Goal: Task Accomplishment & Management: Use online tool/utility

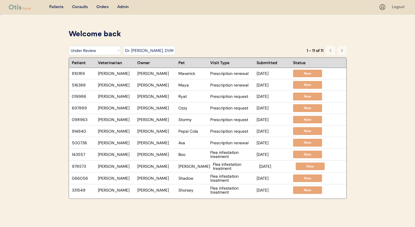
select select ""under_review""
select select ""dr__kit_warren__dvm""
click at [121, 9] on div "Admin" at bounding box center [123, 7] width 12 height 6
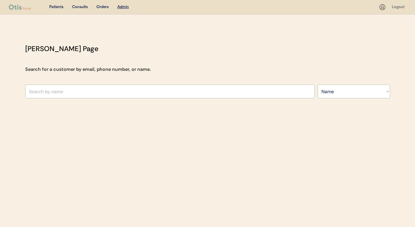
select select ""Name""
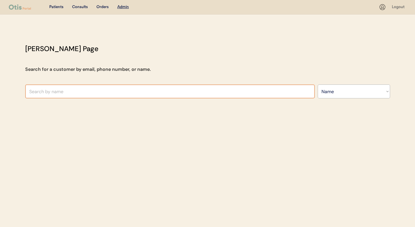
click at [114, 93] on input "text" at bounding box center [170, 91] width 290 height 14
type input "margaret"
type input "margaret Byrne"
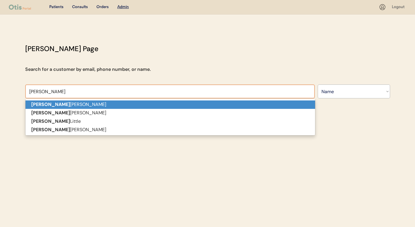
type input "margaret"
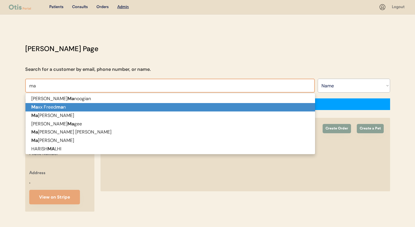
type input "mar"
type input "marie Hannold"
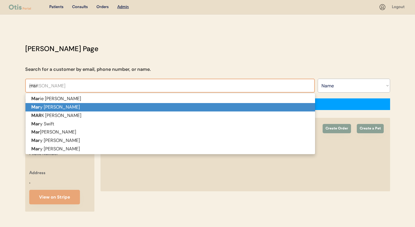
type input "marg"
type input "margaux Maness"
type input "marge"
type input "margee Freeman"
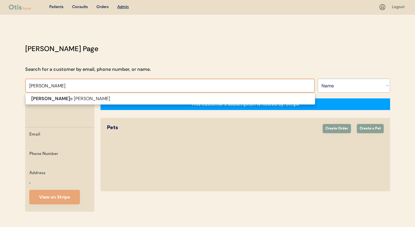
type input "marg"
type input "margaux Maness"
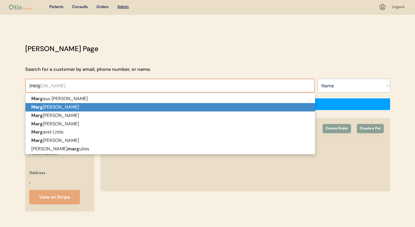
type input "marga"
type input "margar"
type input "margaret Byrne"
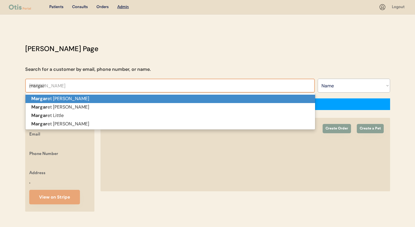
click at [116, 96] on p "Margar et Byrne" at bounding box center [170, 98] width 290 height 8
type input "[PERSON_NAME]"
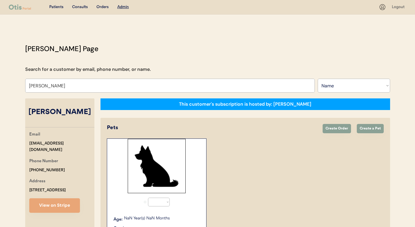
select select "true"
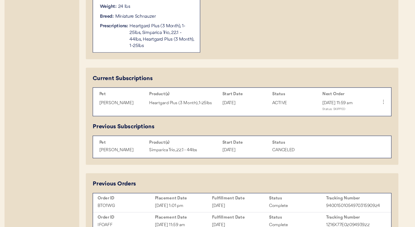
scroll to position [235, 0]
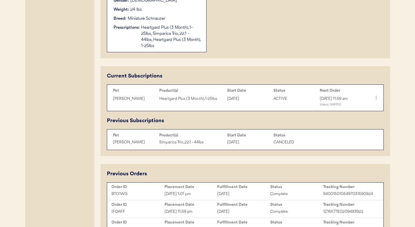
type input "[PERSON_NAME]"
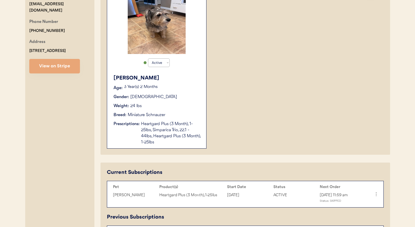
scroll to position [0, 0]
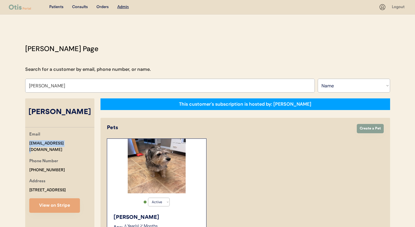
drag, startPoint x: 68, startPoint y: 147, endPoint x: 24, endPoint y: 139, distance: 44.3
copy div "[EMAIL_ADDRESS][DOMAIN_NAME]"
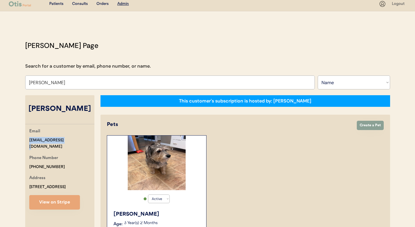
drag, startPoint x: 34, startPoint y: 106, endPoint x: 90, endPoint y: 106, distance: 55.3
click at [90, 106] on div "[PERSON_NAME]" at bounding box center [59, 108] width 69 height 11
copy div "[PERSON_NAME]"
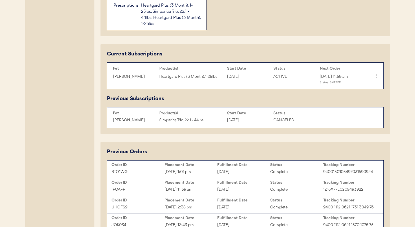
scroll to position [258, 0]
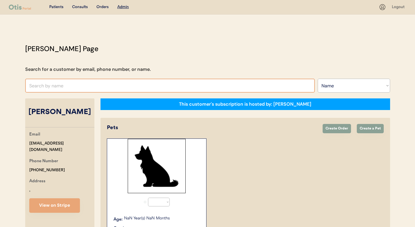
select select ""Name""
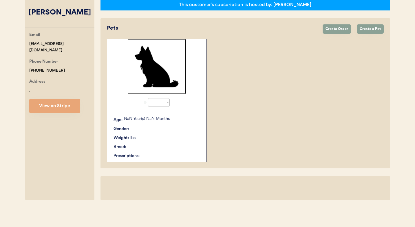
scroll to position [99, 0]
select select "true"
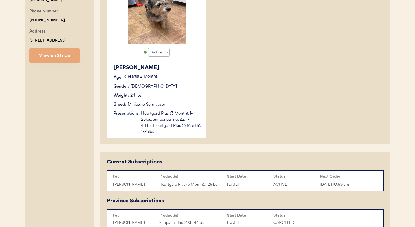
scroll to position [149, 0]
